Goal: Find specific page/section: Find specific page/section

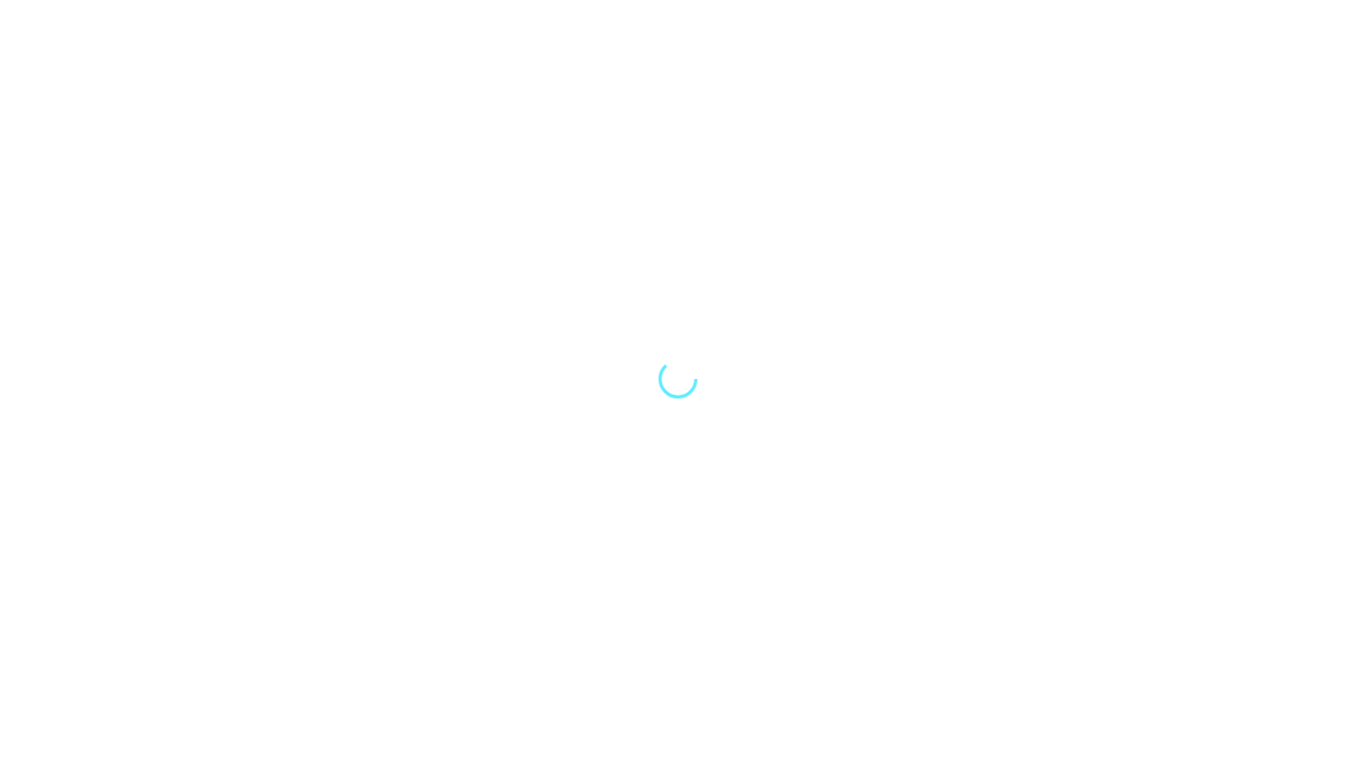
select select "Song"
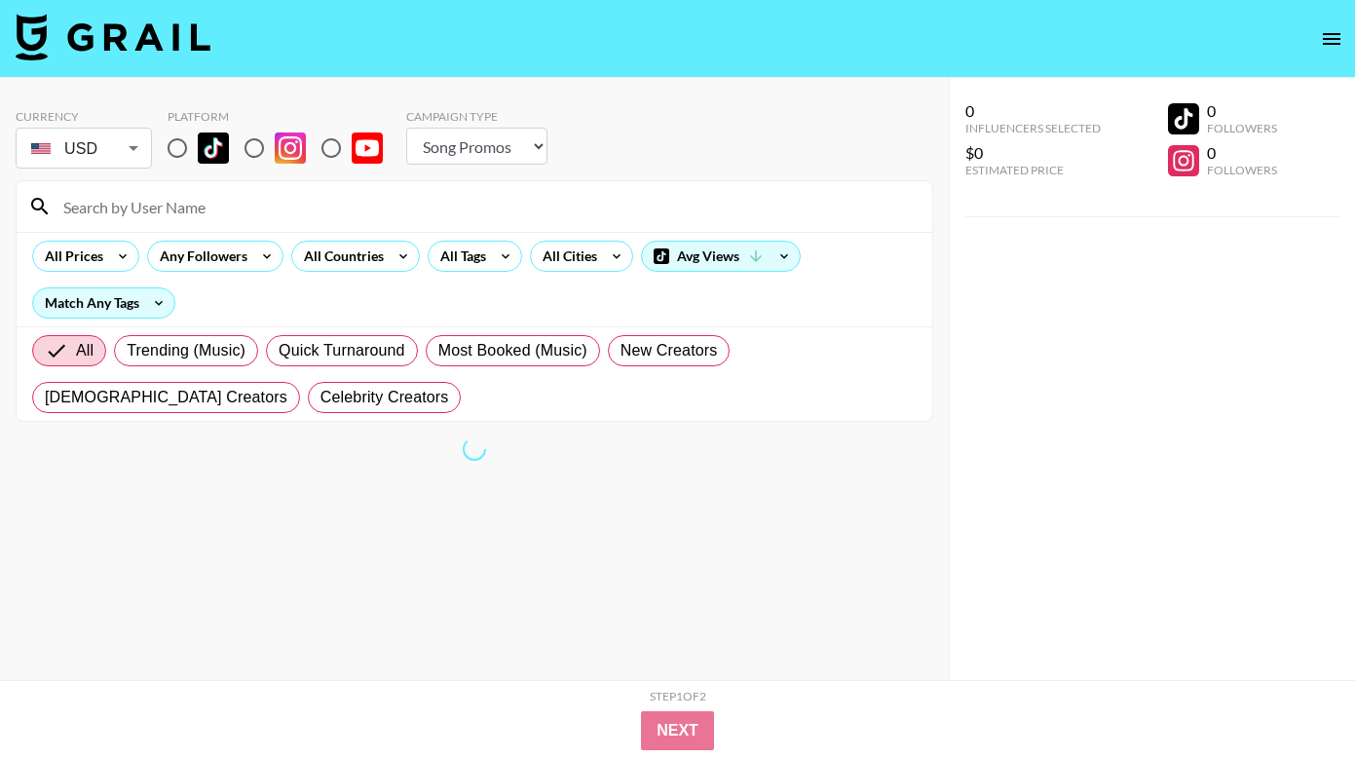
click at [253, 149] on input "radio" at bounding box center [254, 148] width 41 height 41
radio input "true"
click at [159, 200] on input at bounding box center [486, 206] width 869 height 31
paste input "/liamswiderski"
click at [66, 212] on input "/liamswiderski" at bounding box center [486, 206] width 869 height 31
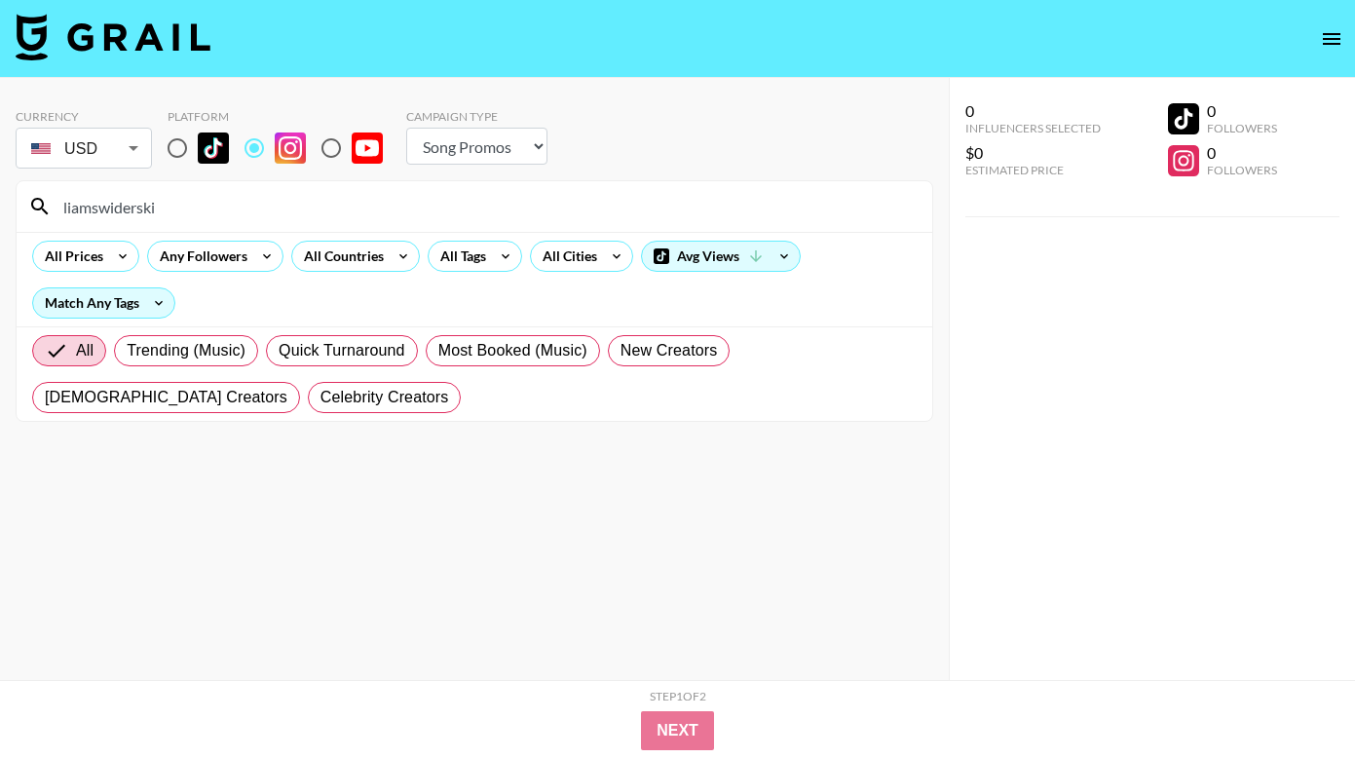
type input "liamswiderski"
click at [221, 224] on div "liamswiderski" at bounding box center [475, 206] width 916 height 51
click at [170, 206] on input "liamswiderski" at bounding box center [486, 206] width 869 height 31
